Goal: Transaction & Acquisition: Purchase product/service

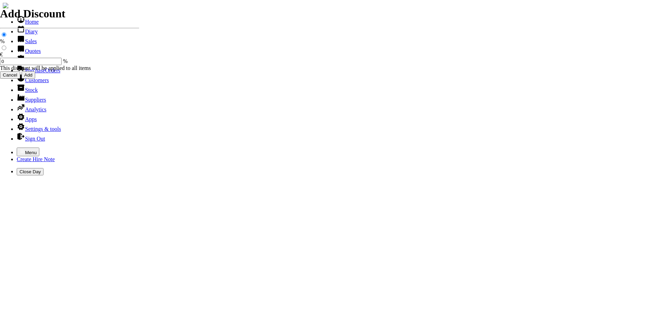
select select "HO"
click at [19, 149] on icon "button" at bounding box center [22, 152] width 6 height 6
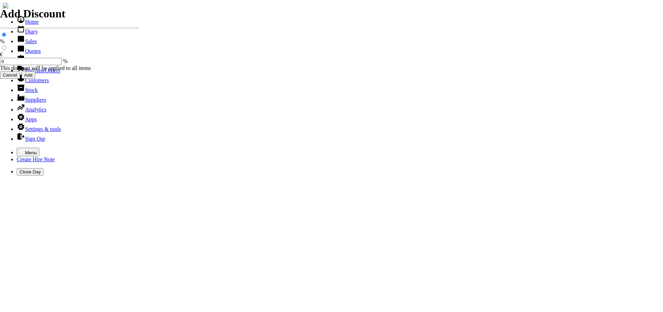
click at [24, 44] on link "Sales" at bounding box center [27, 41] width 20 height 6
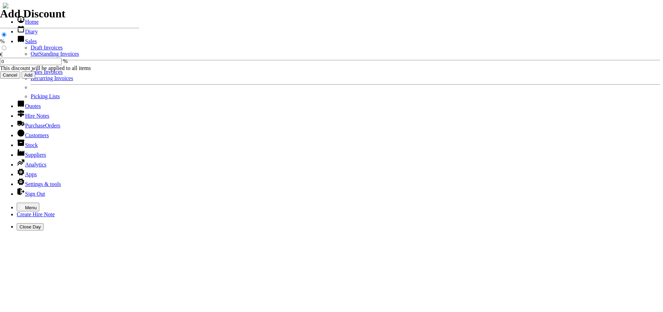
click at [31, 75] on link "Sales Invoices" at bounding box center [47, 72] width 32 height 6
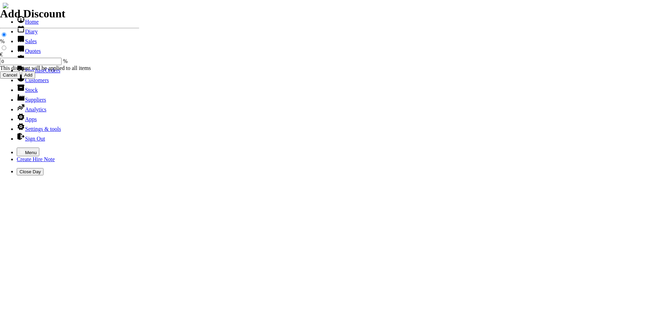
select select "HO"
type input "THOMAST"
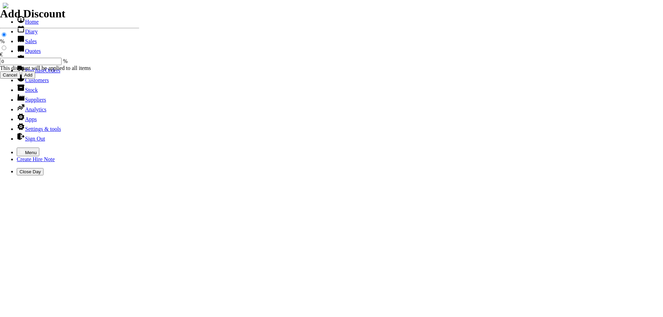
type input "sean"
type input "Repairs"
select select "2"
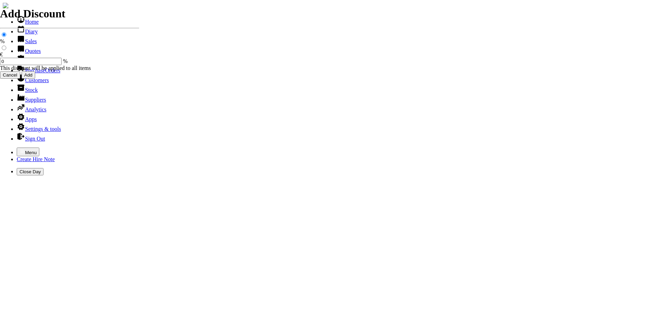
type input "Repairs TO PETROL MIXER"
type textarea "Nature of Repair: NEW B & S ENGINE / NEW ENGINE OIL / ADJUSTED PLATE FOR COUPLI…"
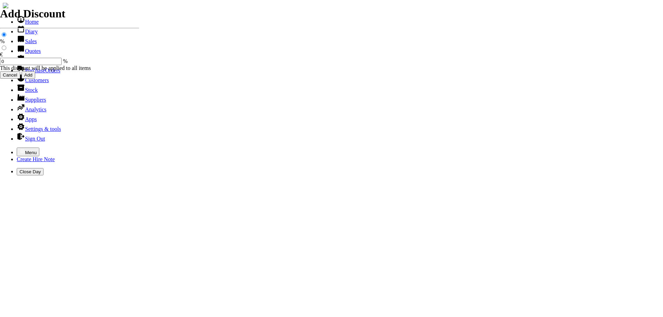
type input "324.32"
type input "101478"
type input "sean@ttdl.ie"
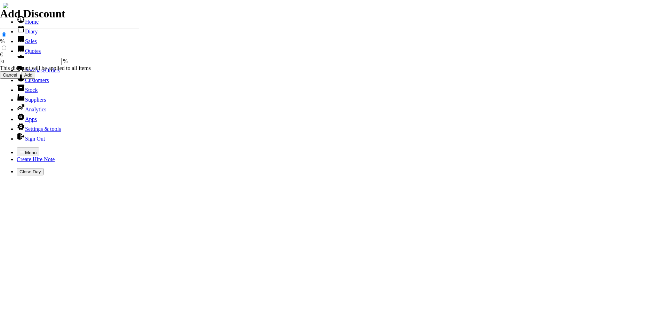
type input "Sean Dowling"
